Goal: Information Seeking & Learning: Learn about a topic

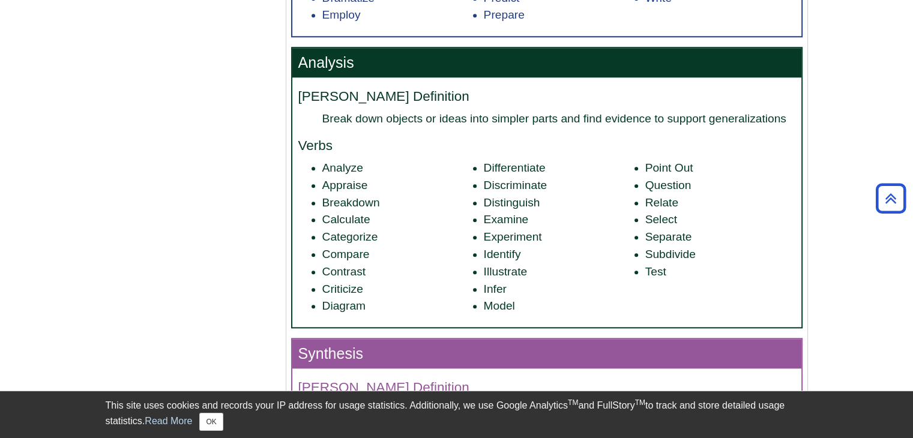
scroll to position [1220, 0]
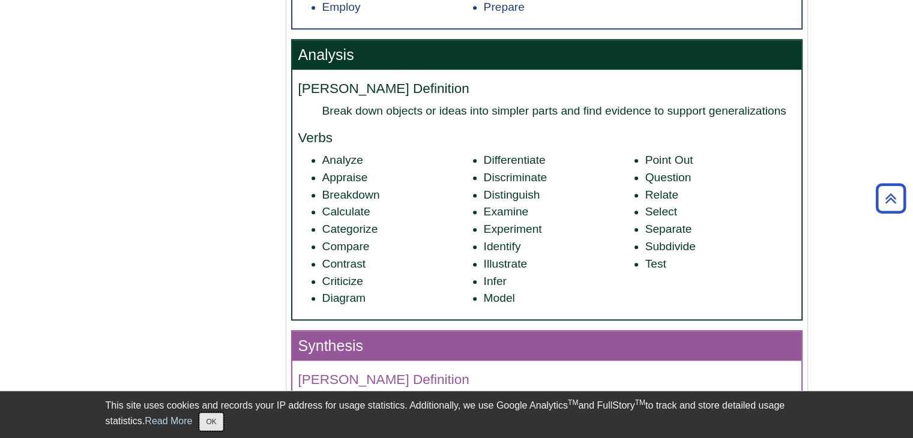
click at [219, 418] on button "OK" at bounding box center [210, 422] width 23 height 18
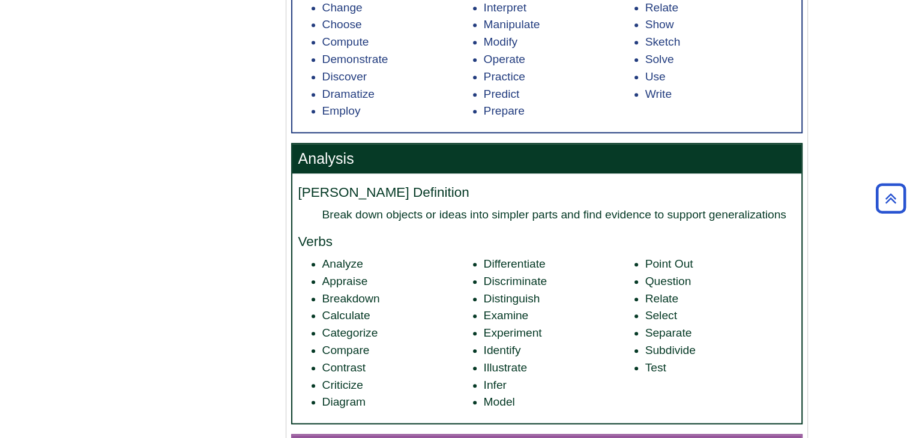
scroll to position [1120, 0]
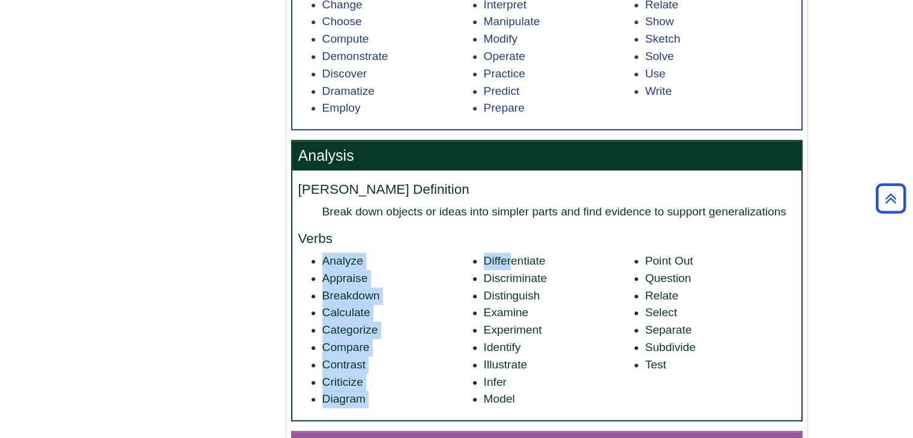
drag, startPoint x: 511, startPoint y: 262, endPoint x: 510, endPoint y: 241, distance: 21.0
click at [510, 241] on div "[PERSON_NAME] Definition Break down objects or ideas into simpler parts and fin…" at bounding box center [546, 295] width 509 height 250
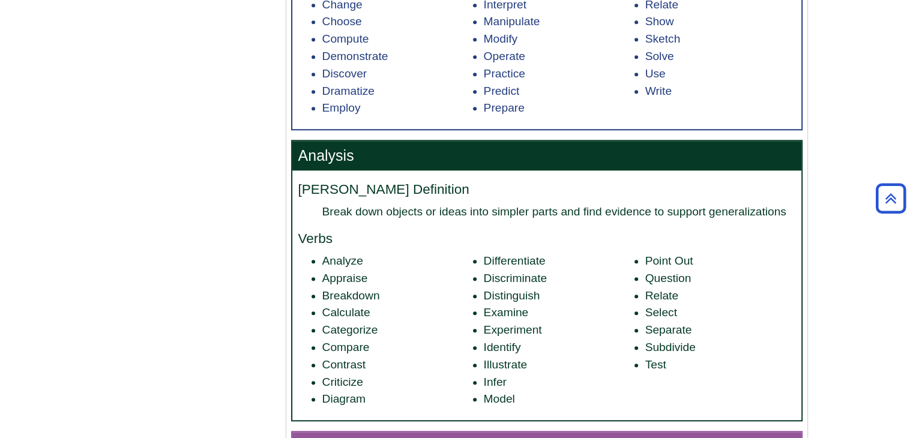
click at [528, 313] on li "Examine" at bounding box center [559, 312] width 150 height 17
drag, startPoint x: 524, startPoint y: 351, endPoint x: 484, endPoint y: 349, distance: 40.8
click at [484, 349] on li "Identify" at bounding box center [559, 347] width 150 height 17
drag, startPoint x: 382, startPoint y: 334, endPoint x: 323, endPoint y: 342, distance: 58.7
click at [323, 342] on ul "Analyze Appraise Breakdown Calculate Categorize Compare Contrast Criticize Diag…" at bounding box center [546, 330] width 497 height 155
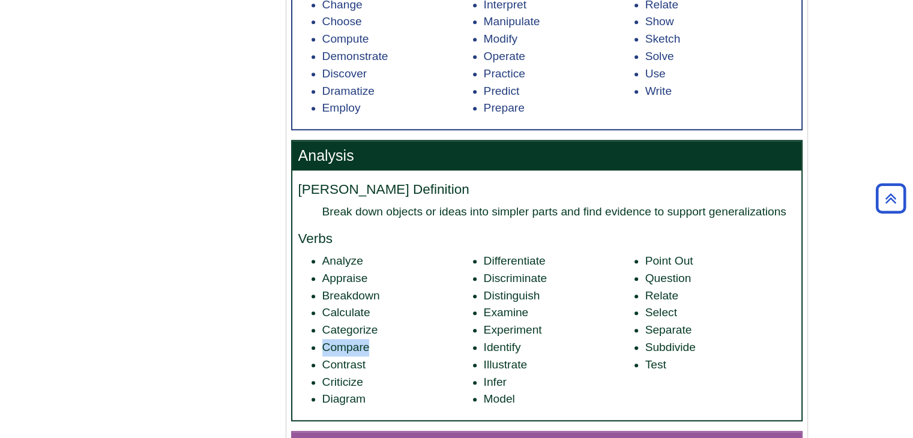
drag, startPoint x: 371, startPoint y: 341, endPoint x: 313, endPoint y: 347, distance: 58.6
click at [322, 347] on li "Compare" at bounding box center [397, 347] width 150 height 17
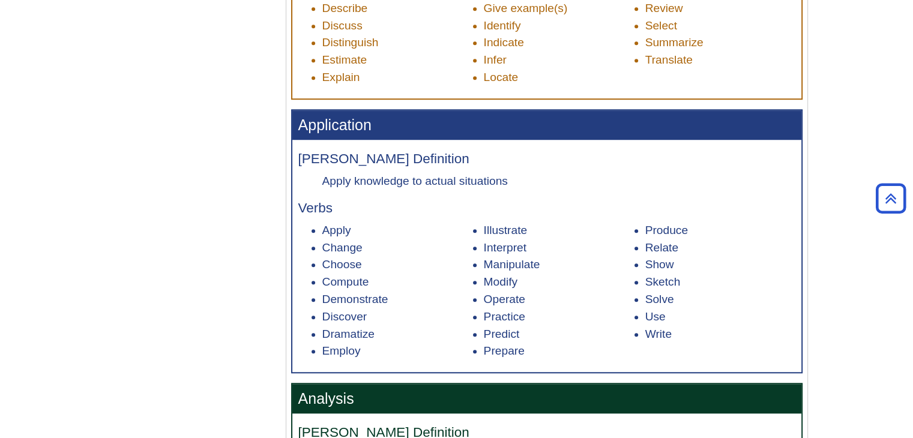
scroll to position [1174, 0]
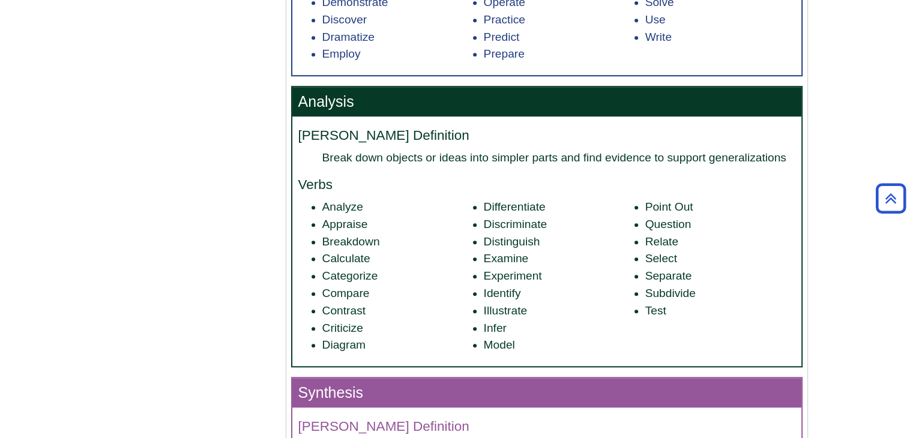
click at [416, 310] on li "Contrast" at bounding box center [397, 310] width 150 height 17
drag, startPoint x: 383, startPoint y: 245, endPoint x: 313, endPoint y: 246, distance: 69.6
click at [322, 246] on li "Breakdown" at bounding box center [397, 241] width 150 height 17
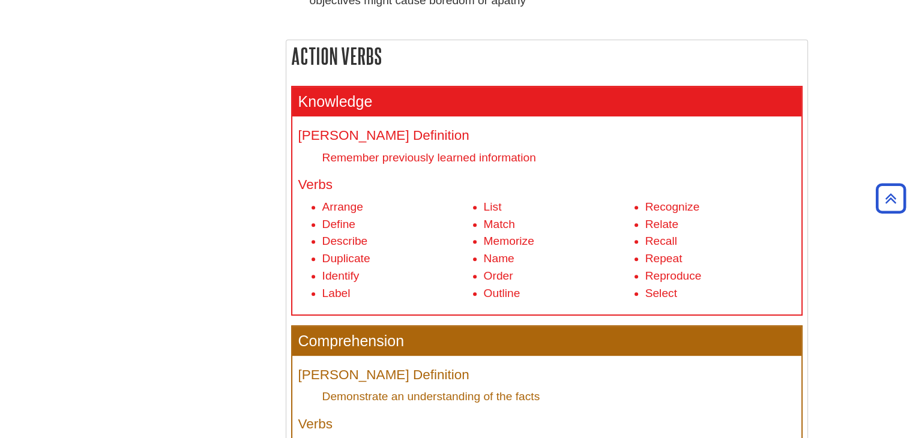
scroll to position [385, 0]
